Goal: Information Seeking & Learning: Learn about a topic

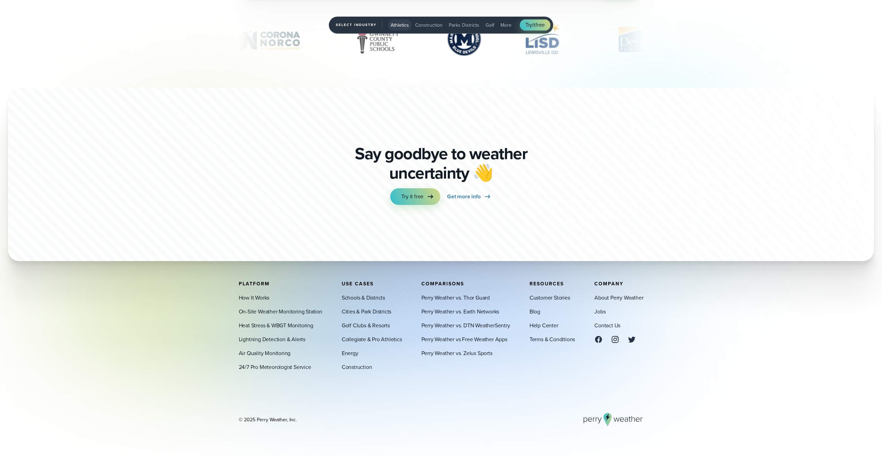
scroll to position [2562, 0]
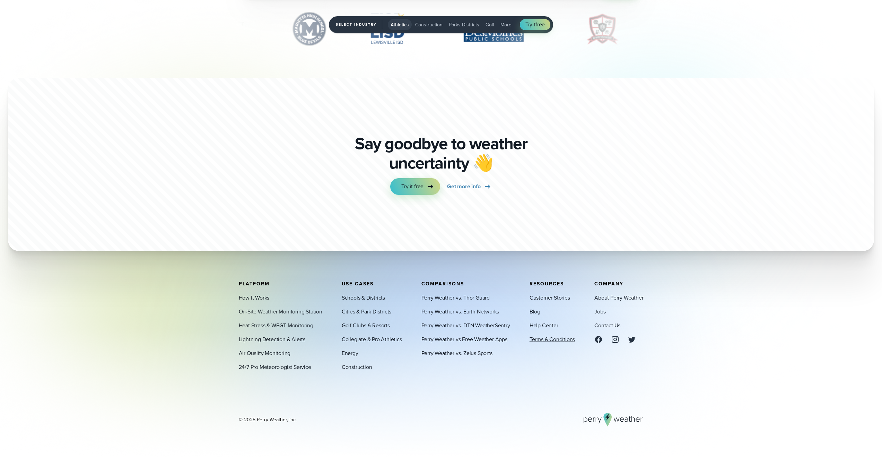
click at [550, 340] on link "Terms & Conditions" at bounding box center [551, 339] width 45 height 8
click at [464, 325] on link "Perry Weather vs. DTN WeatherSentry" at bounding box center [465, 325] width 89 height 8
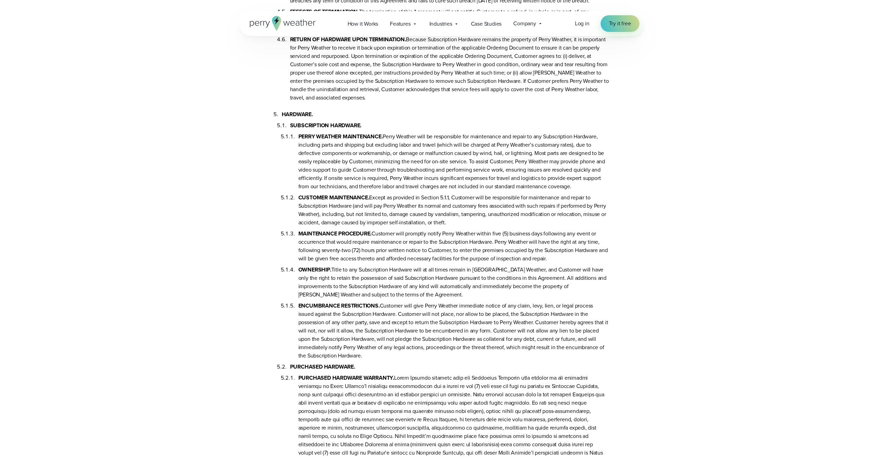
scroll to position [880, 0]
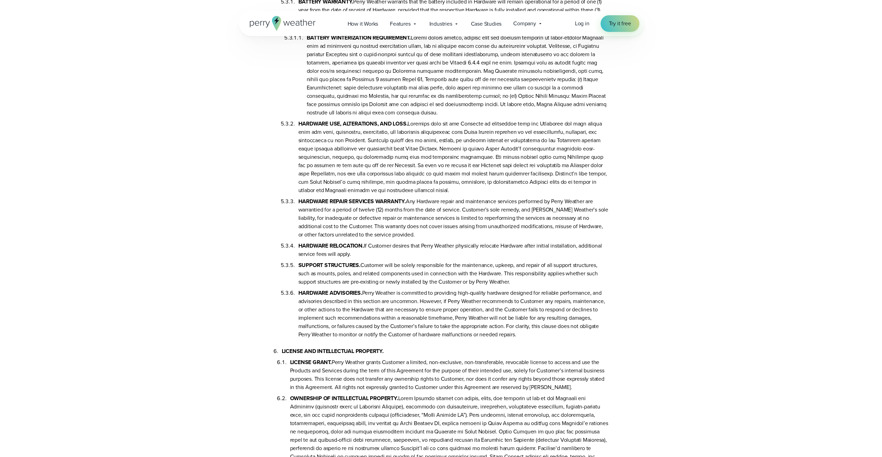
scroll to position [1319, 0]
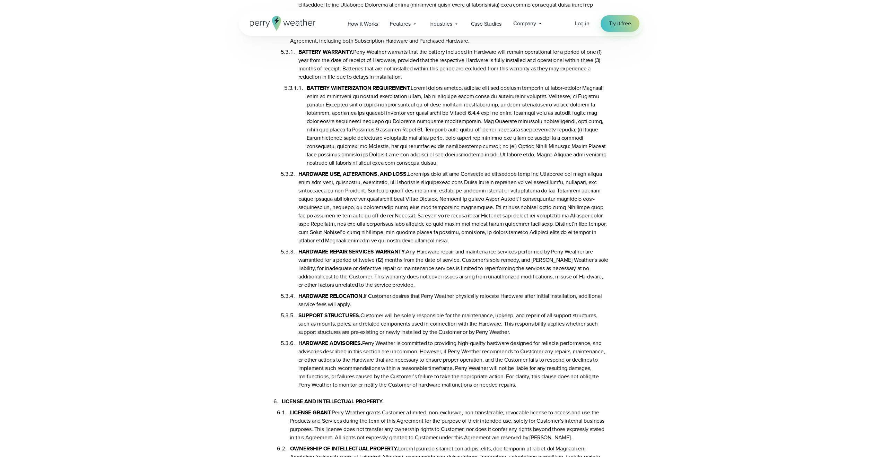
click at [440, 245] on li "HARDWARE USE, ALTERATIONS, AND LOSS." at bounding box center [453, 206] width 310 height 78
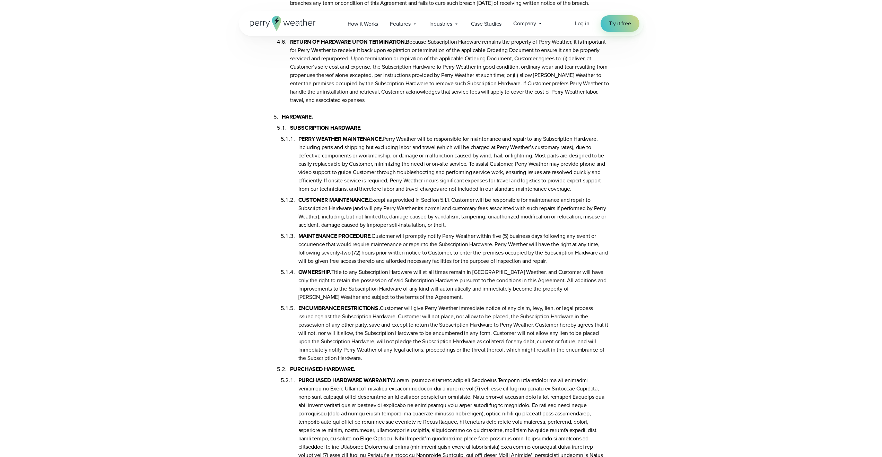
scroll to position [882, 0]
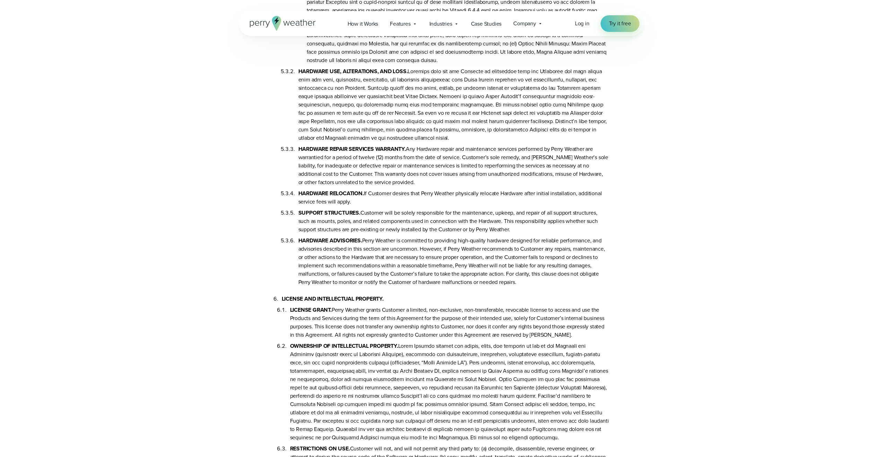
scroll to position [1289, 0]
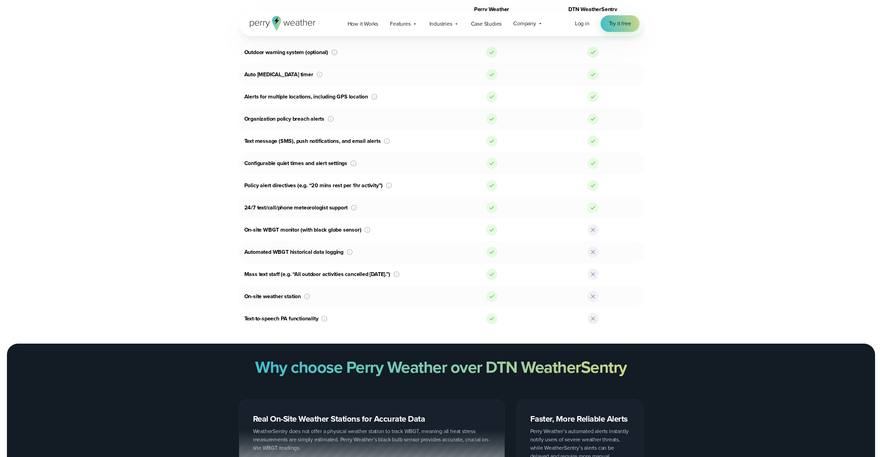
scroll to position [483, 0]
